Goal: Information Seeking & Learning: Learn about a topic

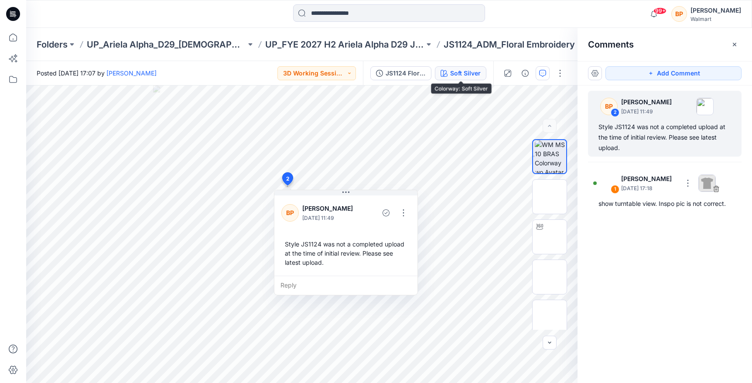
click at [458, 71] on div "Soft Silver" at bounding box center [465, 74] width 31 height 10
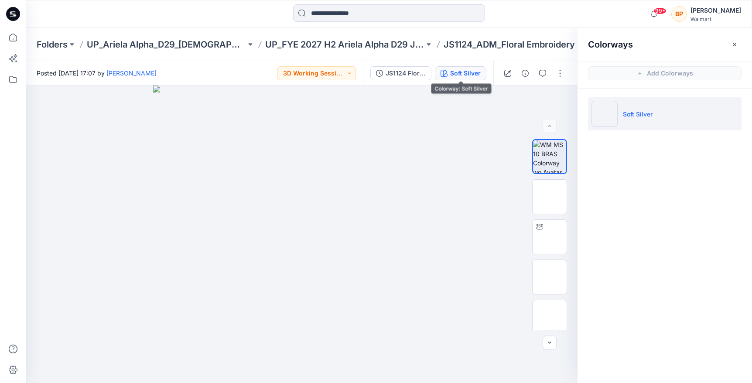
click at [474, 76] on div "Soft Silver" at bounding box center [465, 74] width 31 height 10
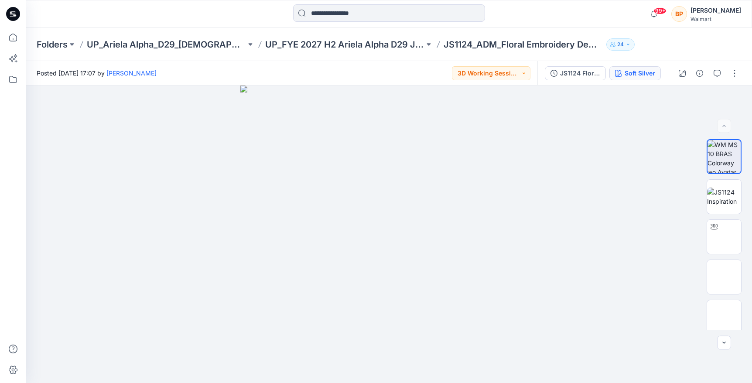
click at [651, 72] on div "Soft Silver" at bounding box center [640, 74] width 31 height 10
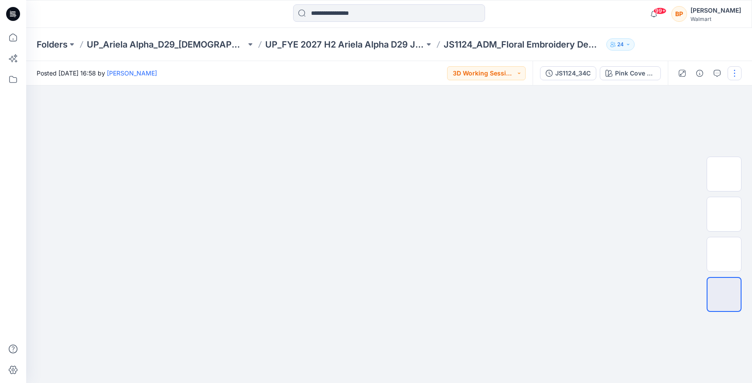
click at [732, 69] on button "button" at bounding box center [735, 73] width 14 height 14
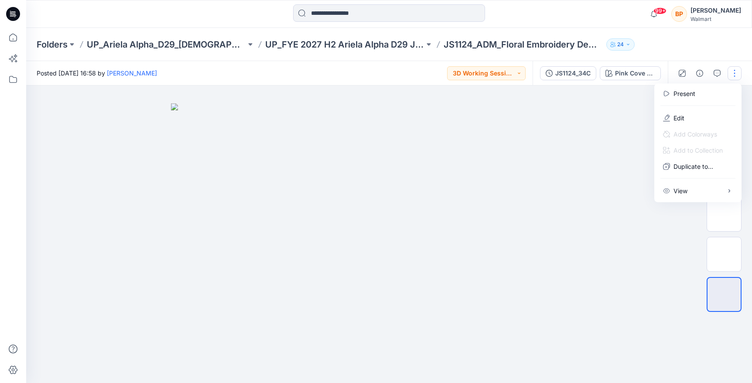
click at [643, 103] on div at bounding box center [389, 235] width 726 height 298
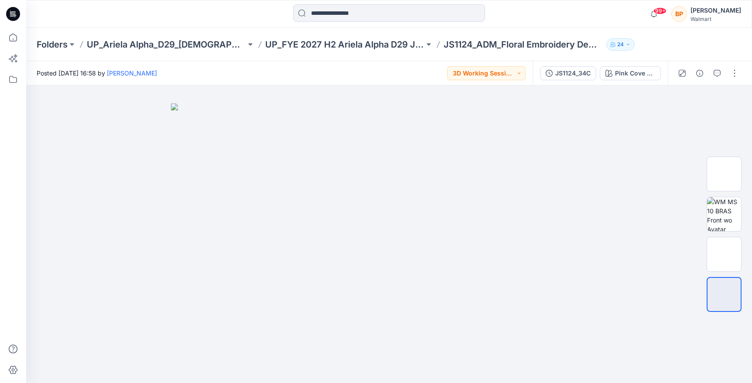
click at [638, 82] on div "JS1124_34C Pink Cove 2033104" at bounding box center [600, 73] width 135 height 24
click at [715, 197] on img at bounding box center [725, 214] width 34 height 34
click at [728, 105] on button "button" at bounding box center [733, 101] width 16 height 16
click at [645, 75] on div "Pink Cove 2033104" at bounding box center [635, 74] width 40 height 10
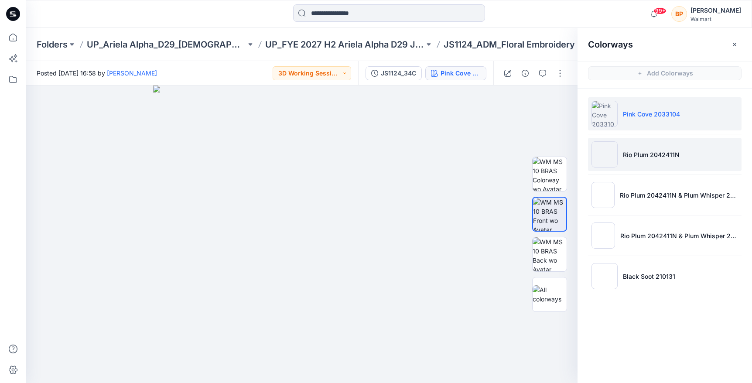
click at [661, 163] on li "Rio Plum 2042411N" at bounding box center [665, 154] width 154 height 33
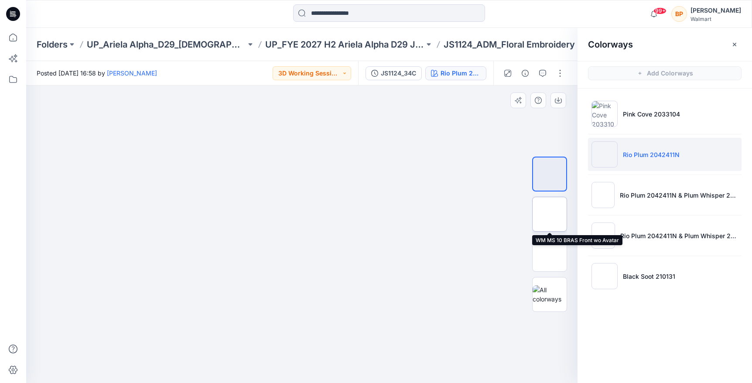
click at [550, 214] on img at bounding box center [550, 214] width 0 height 0
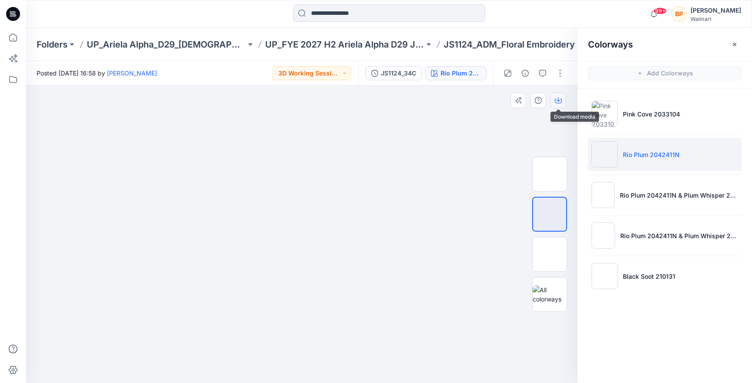
click at [561, 104] on button "button" at bounding box center [559, 101] width 16 height 16
click at [638, 176] on ul "Pink Cove 2033104 Rio Plum 2042411N Rio Plum 2042411N & Plum Whisper 2041609 Ri…" at bounding box center [665, 195] width 175 height 213
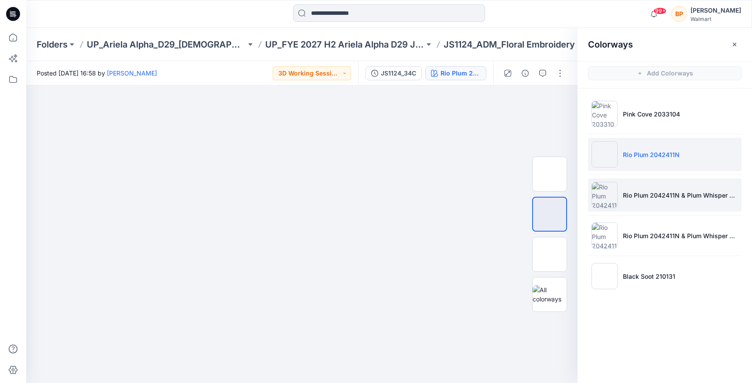
click at [635, 185] on li "Rio Plum 2042411N & Plum Whisper 2041609" at bounding box center [665, 195] width 154 height 33
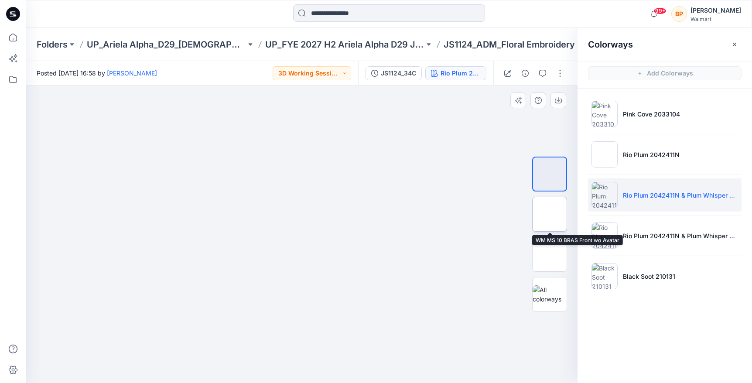
click at [550, 214] on img at bounding box center [550, 214] width 0 height 0
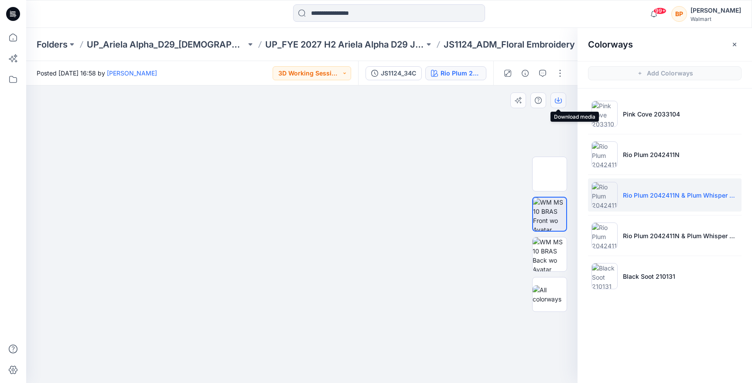
click at [557, 100] on icon "button" at bounding box center [558, 100] width 7 height 7
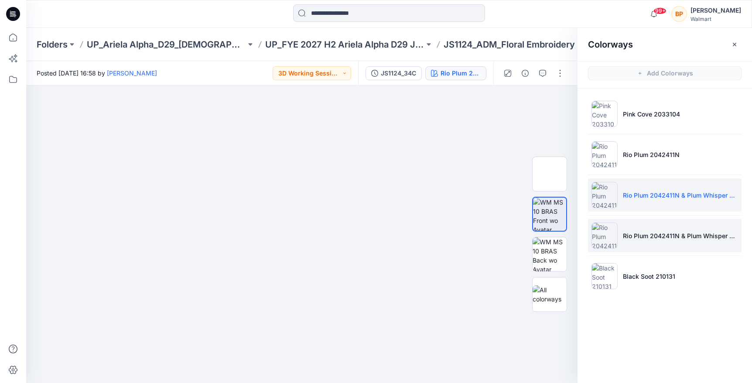
click at [643, 229] on li "Rio Plum 2042411N & Plum Whisper 2041610" at bounding box center [665, 235] width 154 height 33
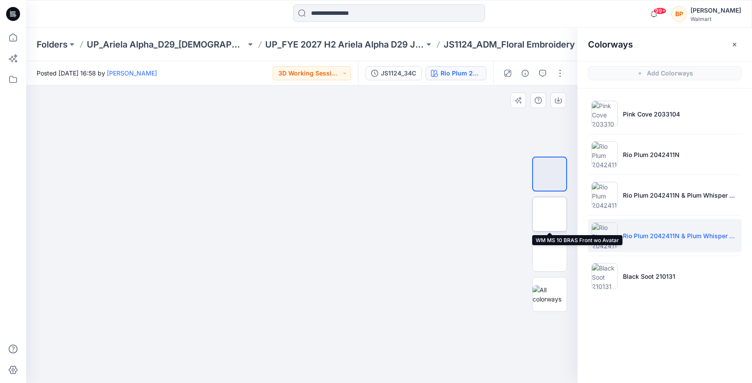
click at [550, 214] on img at bounding box center [550, 214] width 0 height 0
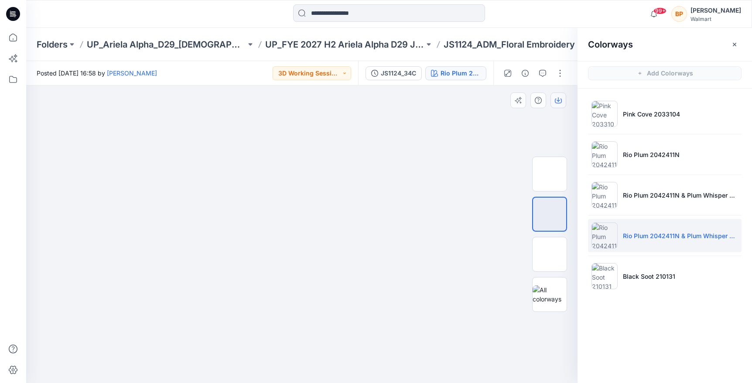
click at [556, 108] on button "button" at bounding box center [559, 101] width 16 height 16
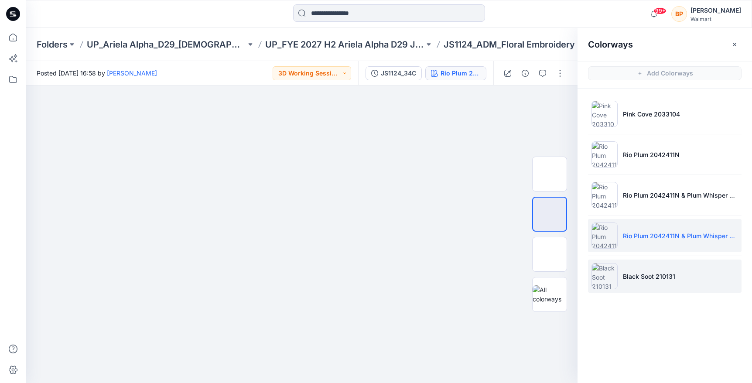
click at [650, 274] on p "Black Soot 210131" at bounding box center [649, 276] width 52 height 9
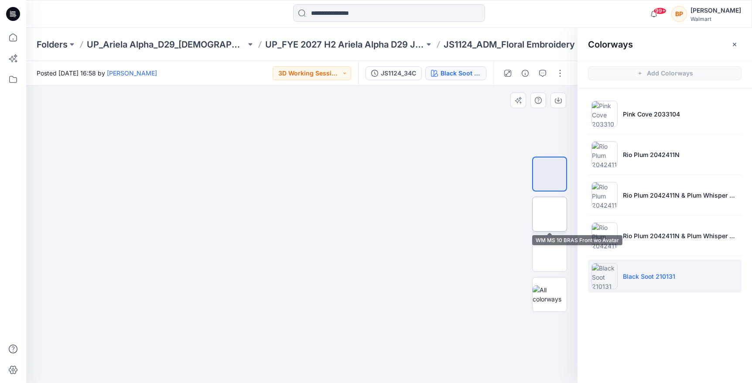
click at [550, 214] on img at bounding box center [550, 214] width 0 height 0
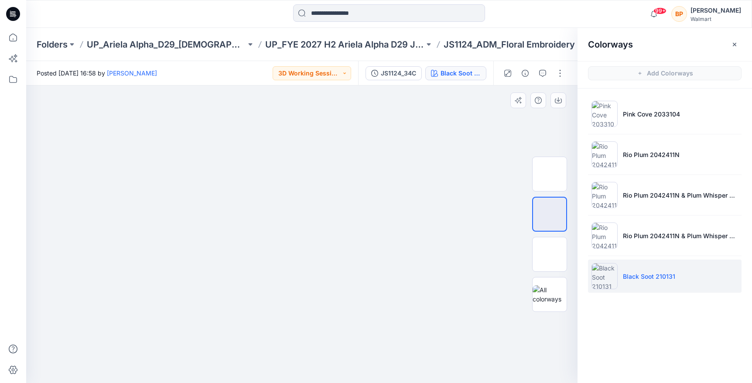
click at [556, 108] on div at bounding box center [302, 235] width 552 height 298
click at [556, 106] on button "button" at bounding box center [559, 101] width 16 height 16
click at [389, 66] on button "JS1124_34C" at bounding box center [394, 73] width 56 height 14
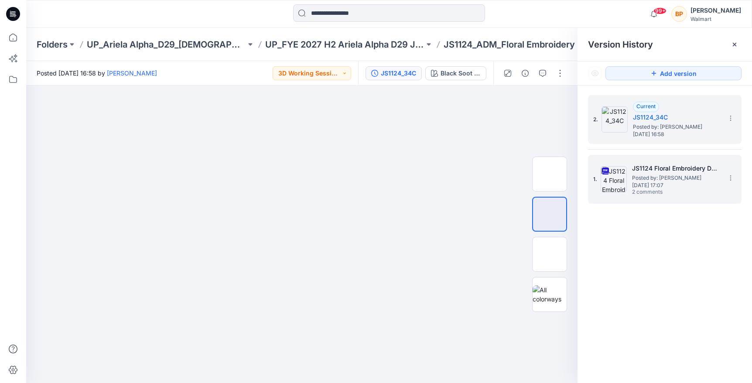
click at [645, 164] on h5 "JS1124 Floral Embroidery Demi High Apex First Colorway" at bounding box center [675, 168] width 87 height 10
